Goal: Information Seeking & Learning: Find specific page/section

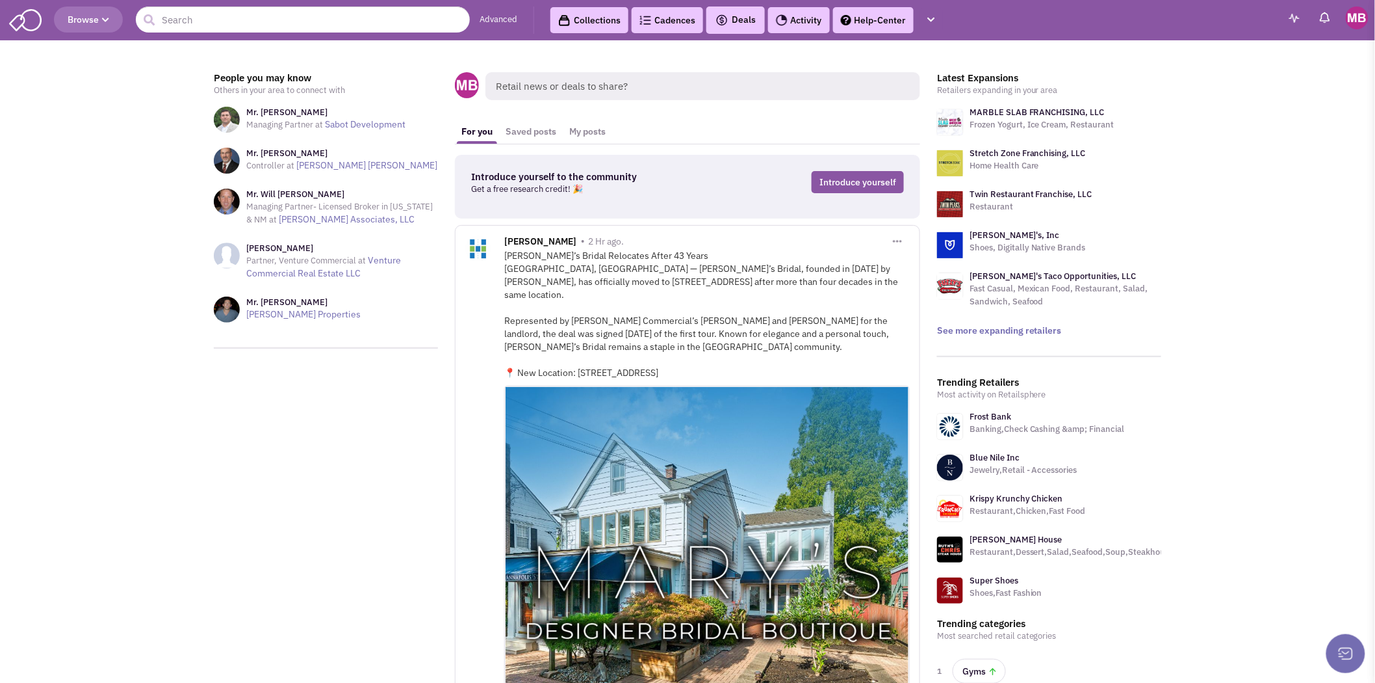
click at [495, 18] on link "Advanced" at bounding box center [499, 20] width 38 height 12
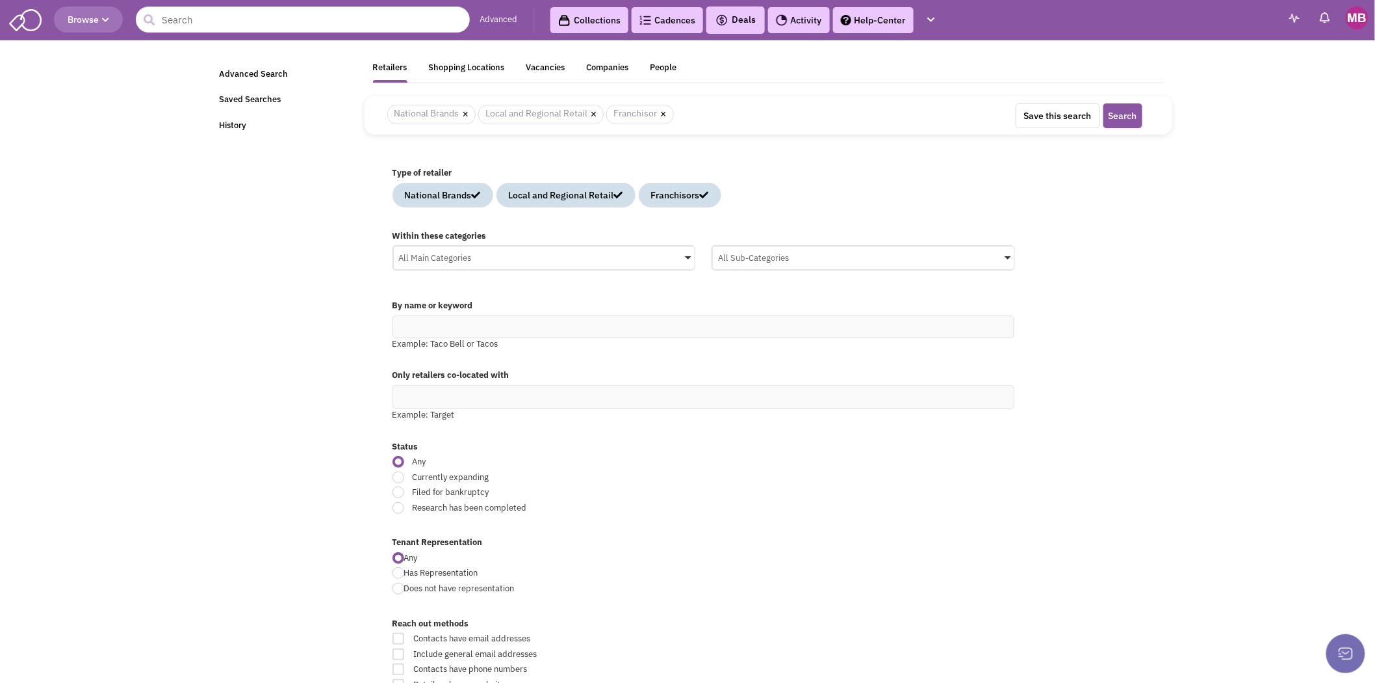
click at [456, 67] on div "Shopping Locations" at bounding box center [467, 70] width 76 height 16
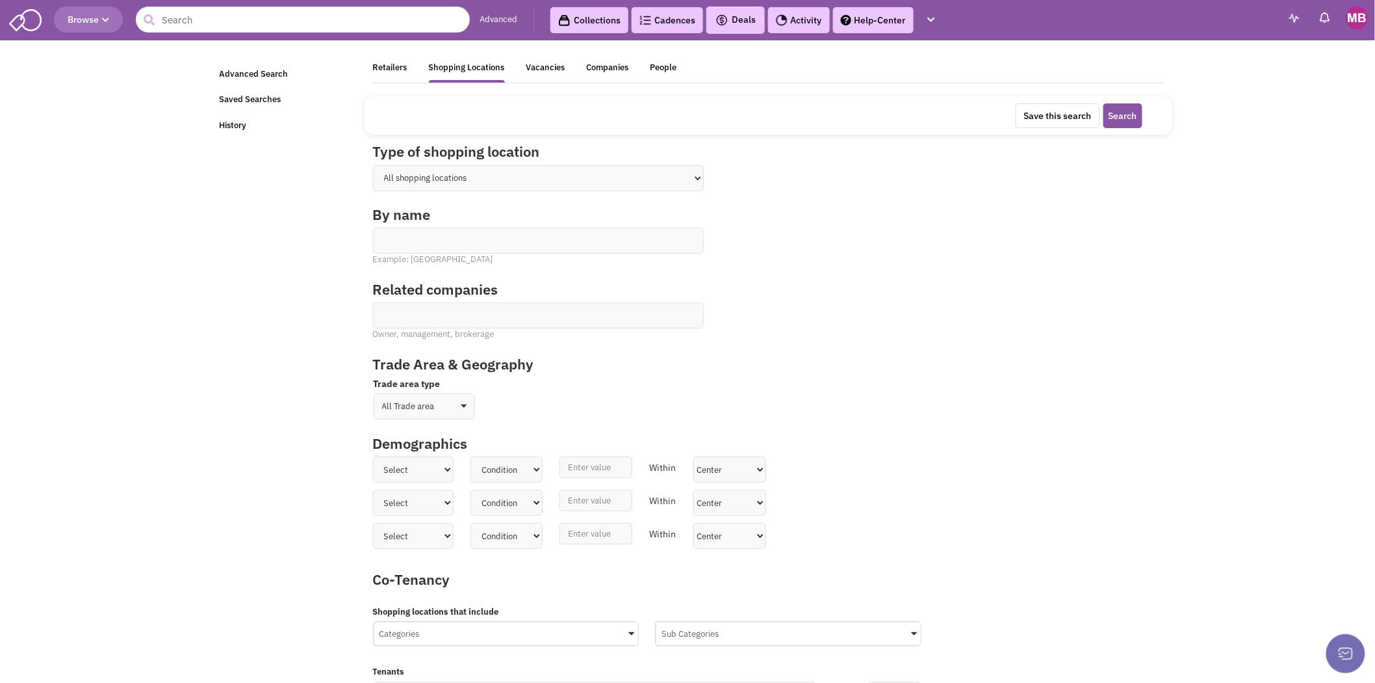
click at [481, 238] on ul at bounding box center [539, 235] width 330 height 15
click at [0, 0] on select at bounding box center [0, 0] width 0 height 0
click at [504, 177] on select "All shopping locations Shopping Center Shopping Mall Street Retail Downtown Dev…" at bounding box center [538, 178] width 331 height 26
select select "1"
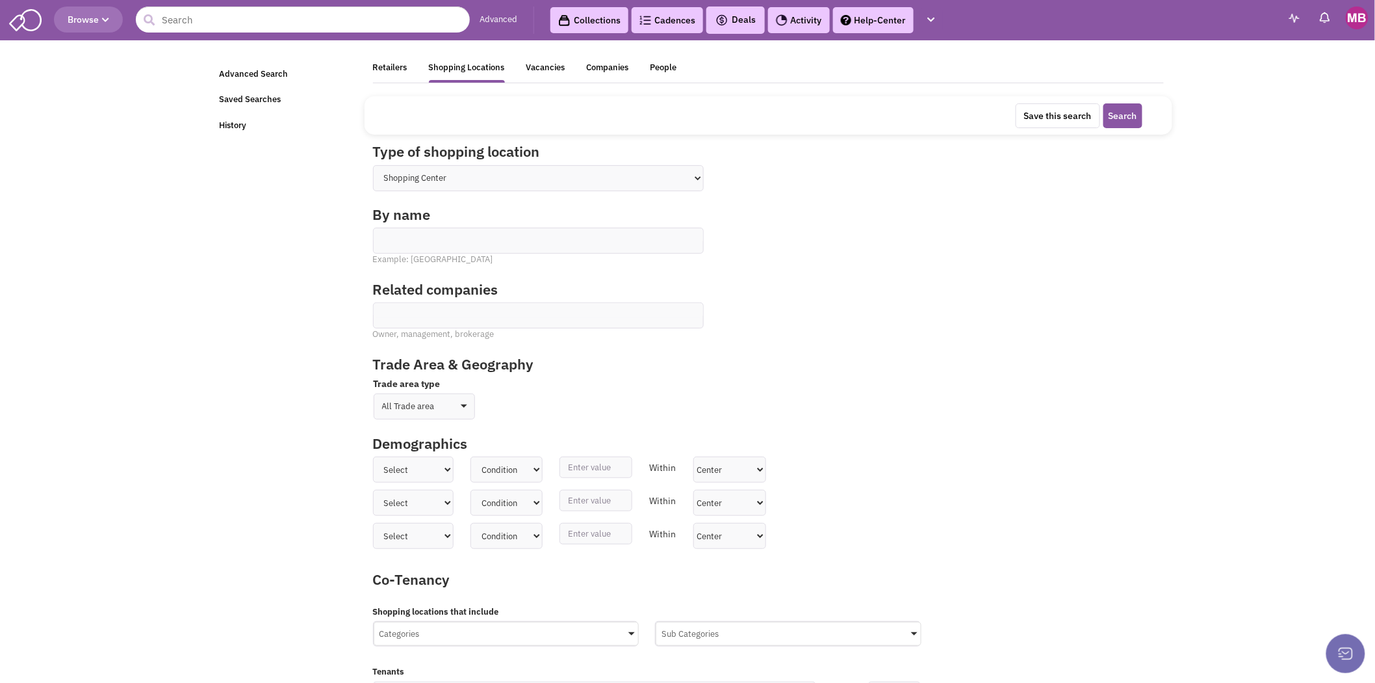
click at [373, 165] on select "All shopping locations Shopping Center Shopping Mall Street Retail Downtown Dev…" at bounding box center [538, 178] width 331 height 26
click at [467, 241] on ul at bounding box center [539, 235] width 330 height 15
click at [0, 0] on select at bounding box center [0, 0] width 0 height 0
type input "1"
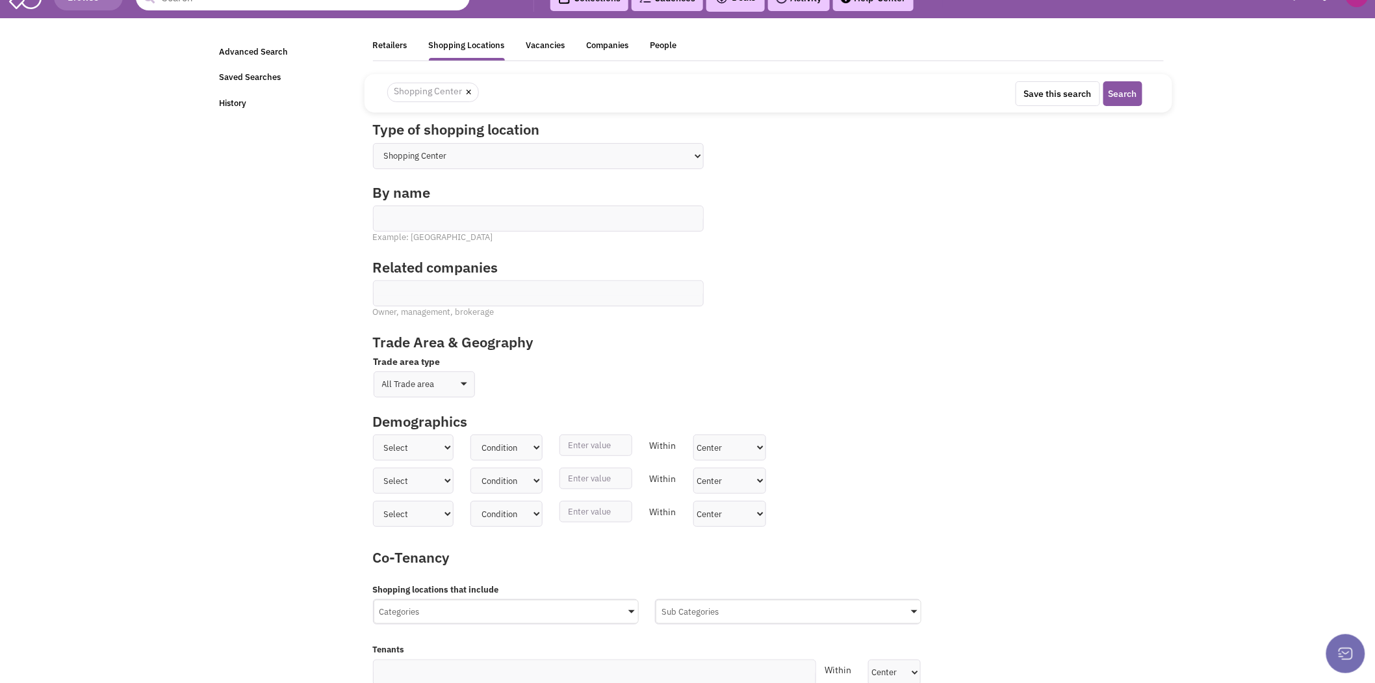
scroll to position [0, 0]
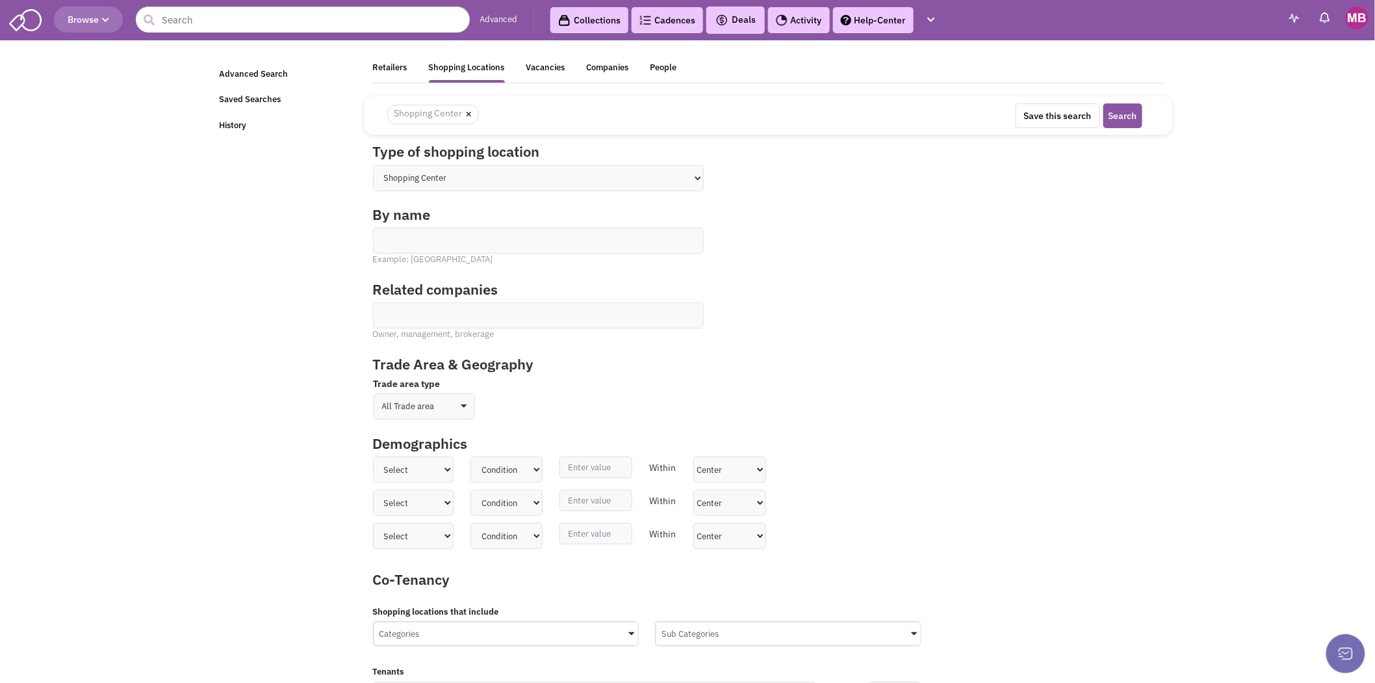
click at [469, 114] on link "×" at bounding box center [469, 115] width 6 height 12
select select
click at [482, 238] on ul at bounding box center [539, 235] width 330 height 15
click at [0, 0] on select at bounding box center [0, 0] width 0 height 0
click at [267, 73] on link "Advanced Search" at bounding box center [283, 74] width 145 height 25
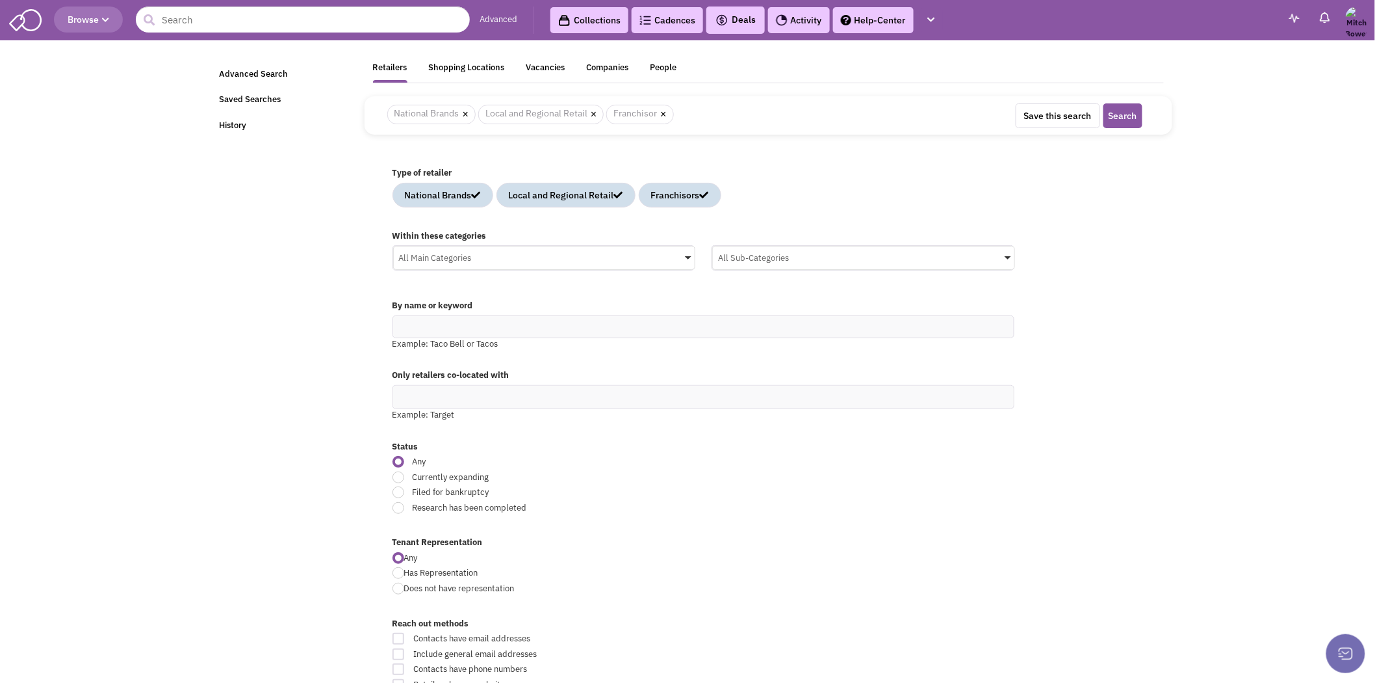
click at [473, 66] on div "Shopping Locations" at bounding box center [467, 70] width 76 height 16
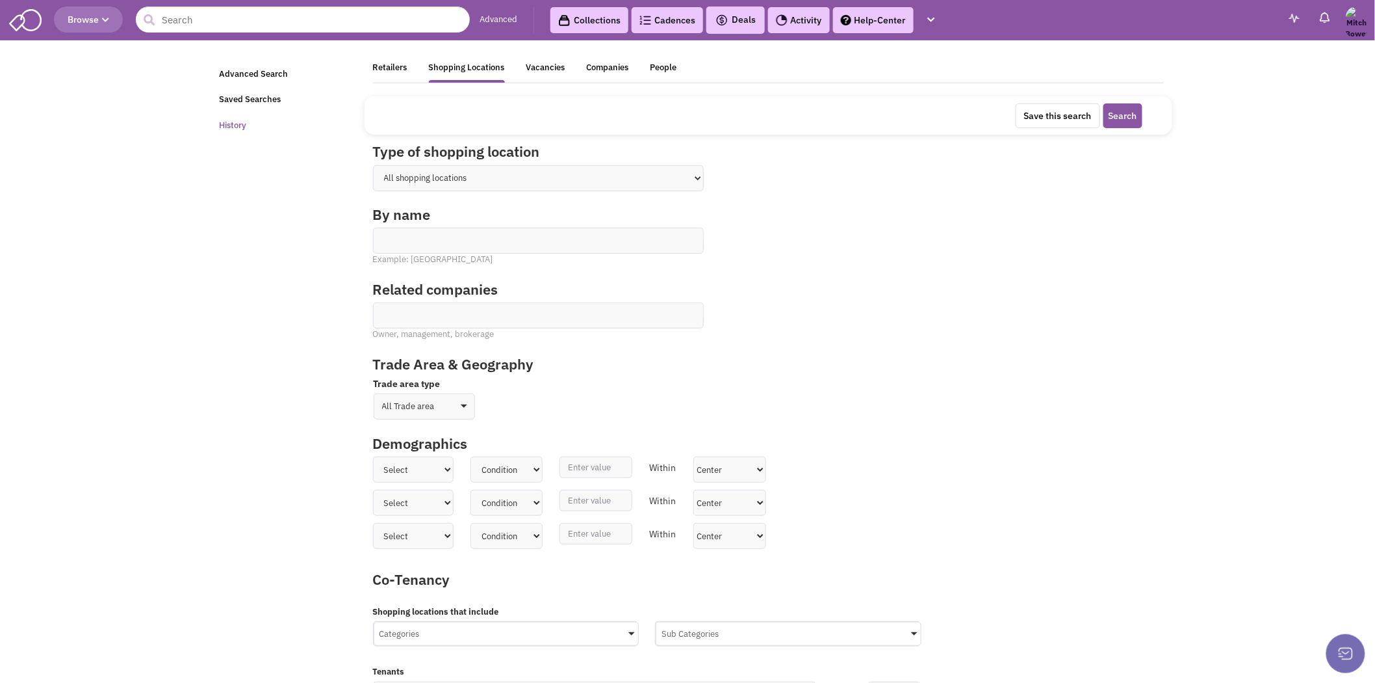
click at [237, 126] on link "History" at bounding box center [283, 125] width 145 height 25
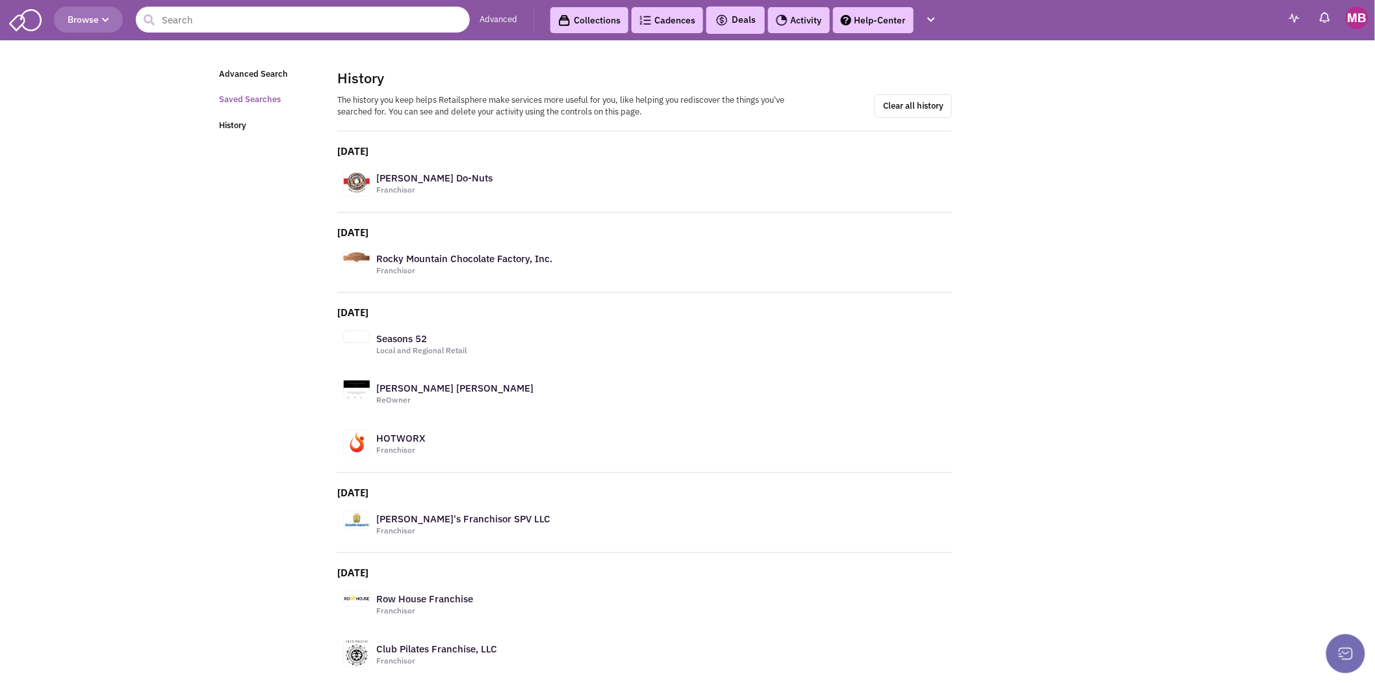
click at [231, 98] on link "Saved Searches" at bounding box center [265, 99] width 109 height 25
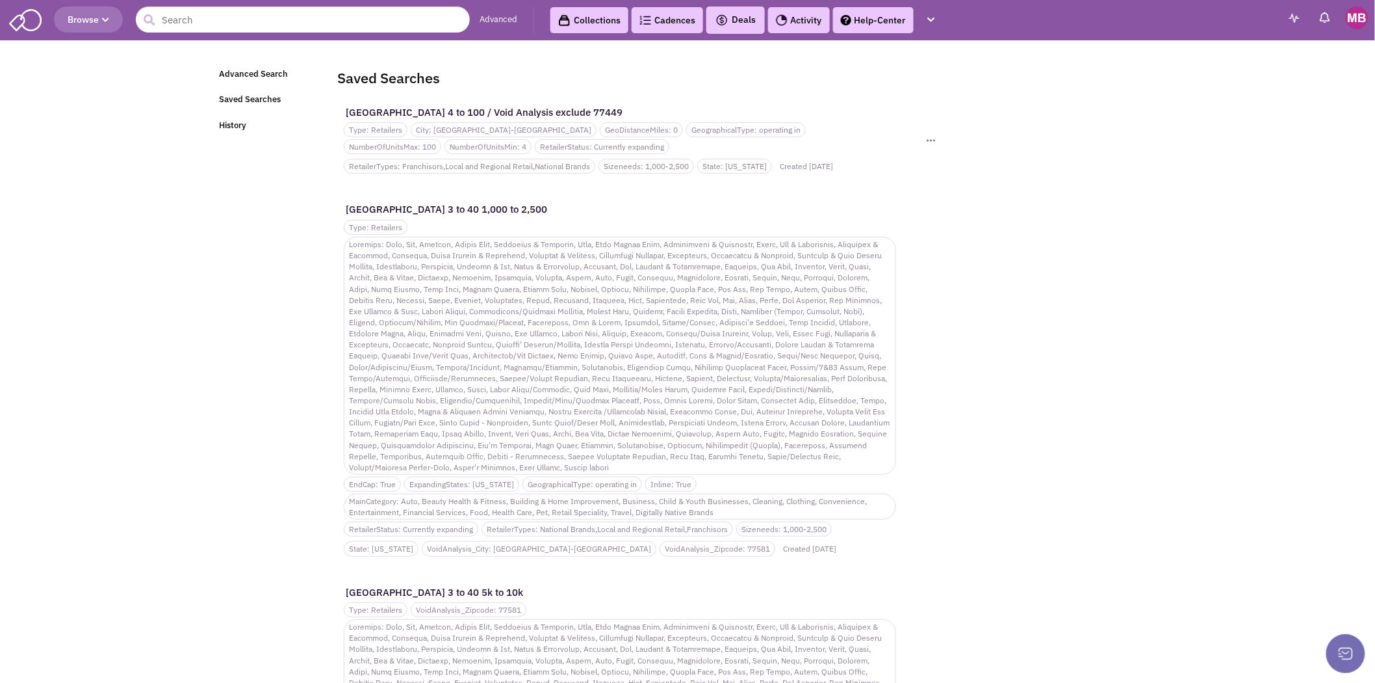
click at [426, 109] on div "[GEOGRAPHIC_DATA] 4 to 100 / Void Analysis exclude 77449" at bounding box center [621, 112] width 554 height 14
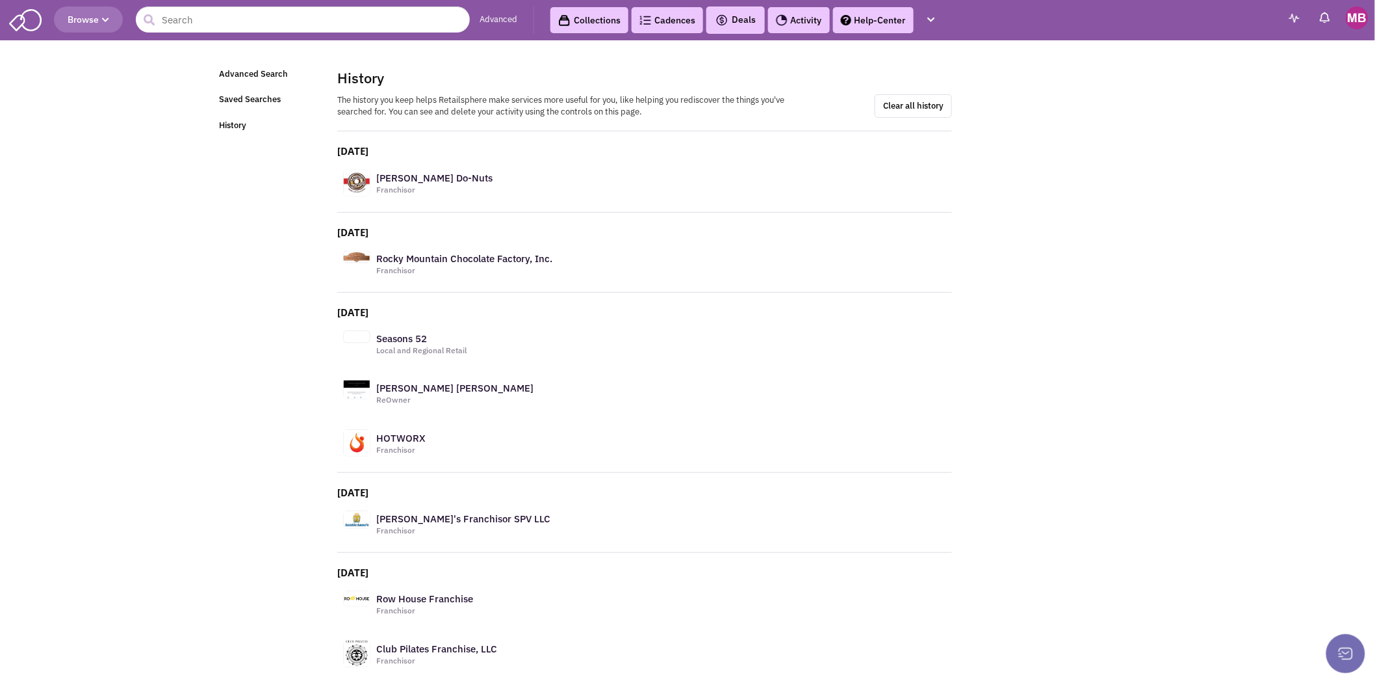
click at [499, 18] on link "Advanced" at bounding box center [499, 20] width 38 height 12
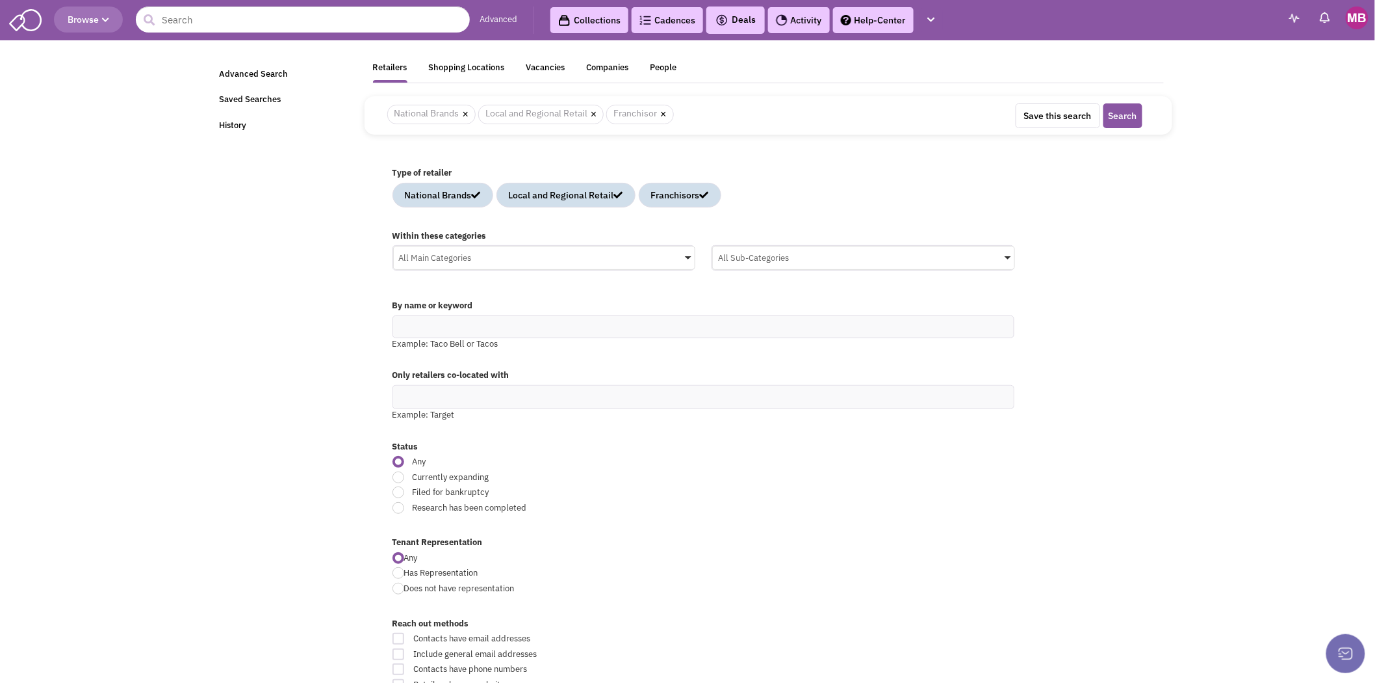
click at [384, 68] on div "Retailers" at bounding box center [390, 70] width 34 height 16
click at [339, 16] on input "text" at bounding box center [303, 20] width 334 height 26
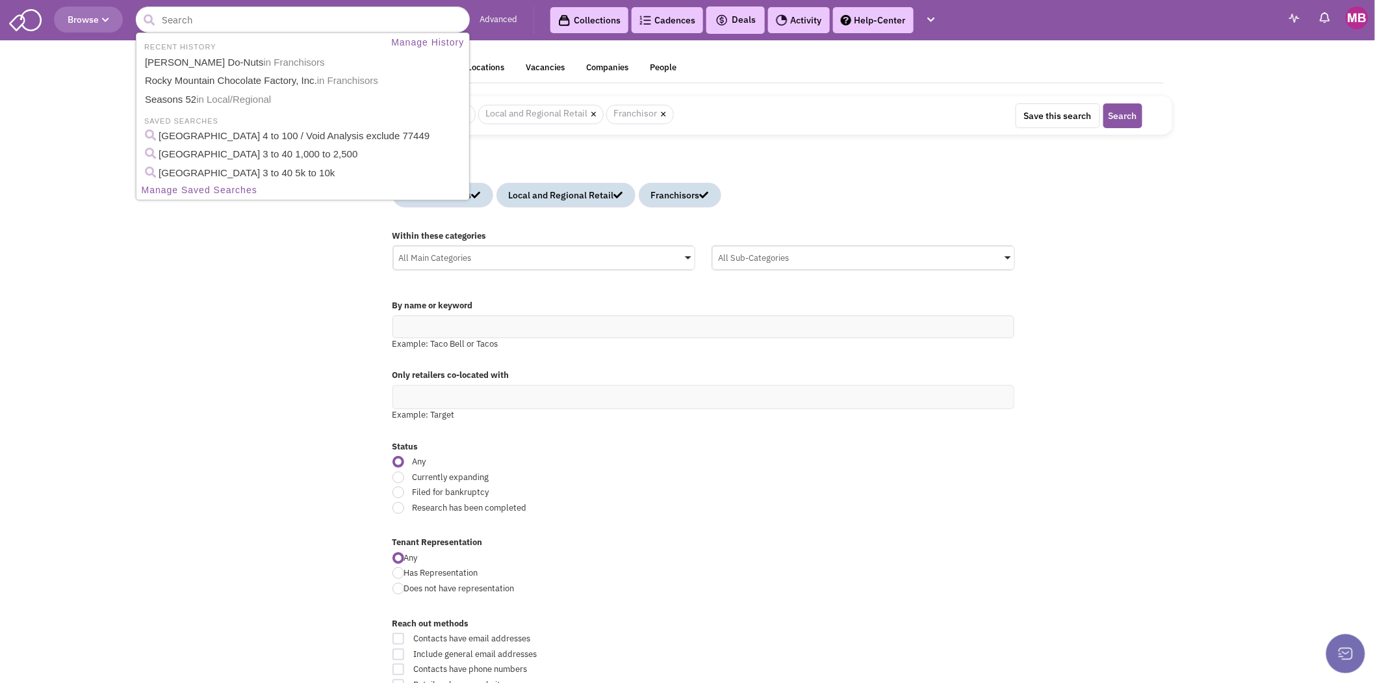
click at [208, 300] on div "Advanced Search Saved Searches History Retailers Shopping Locations Vacancies C…" at bounding box center [688, 208] width 970 height 325
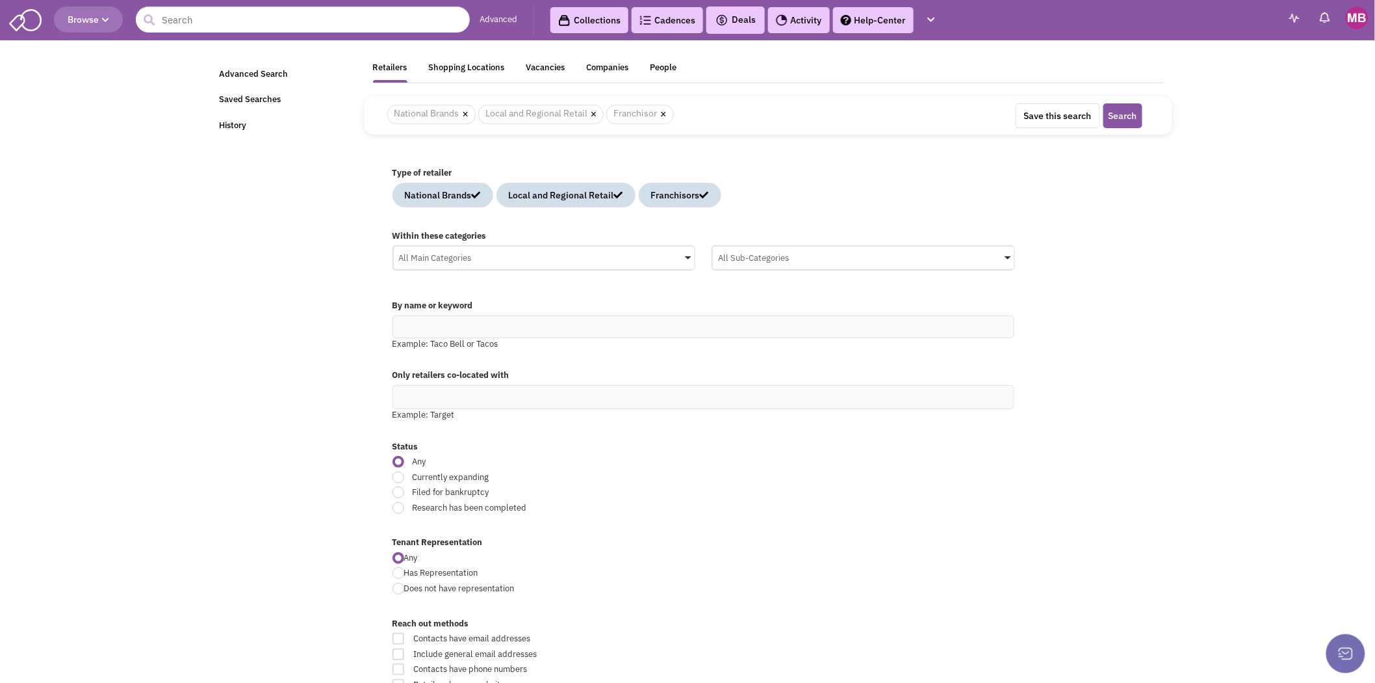
click at [109, 21] on icon "button" at bounding box center [105, 20] width 7 height 8
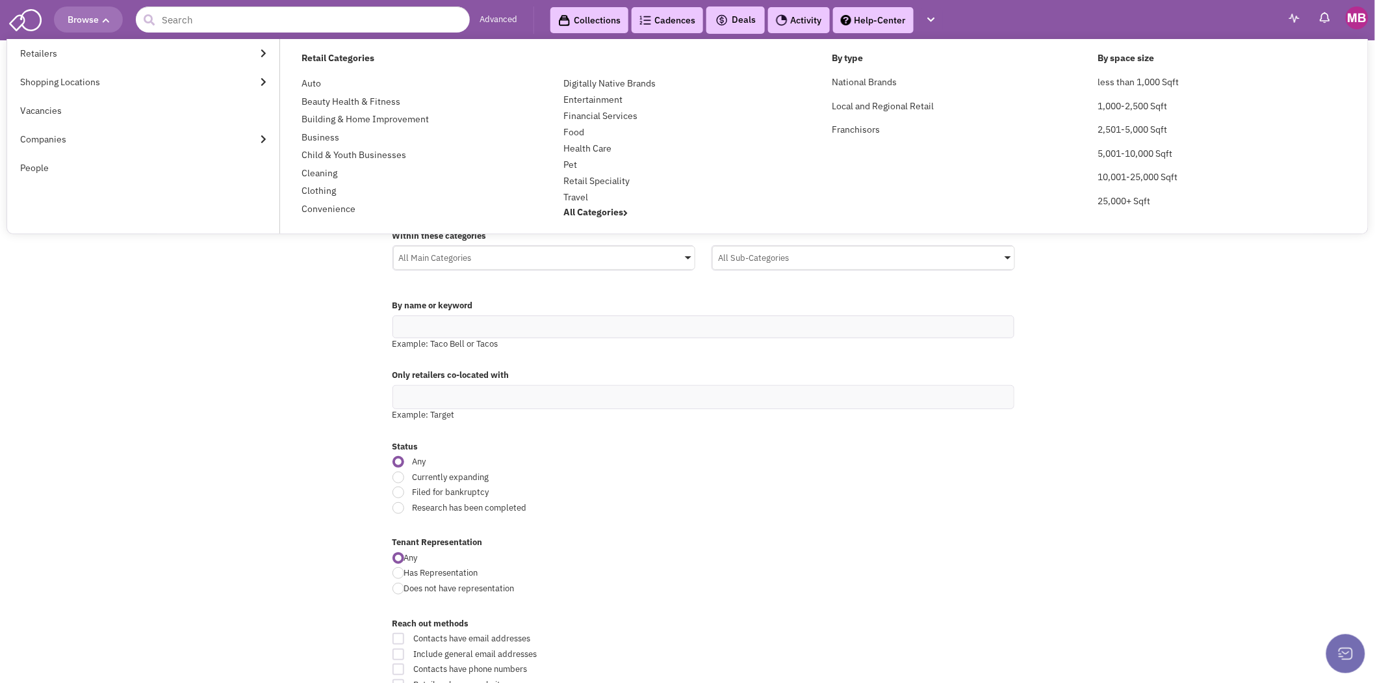
click at [496, 21] on link "Advanced" at bounding box center [499, 20] width 38 height 12
